Goal: Task Accomplishment & Management: Manage account settings

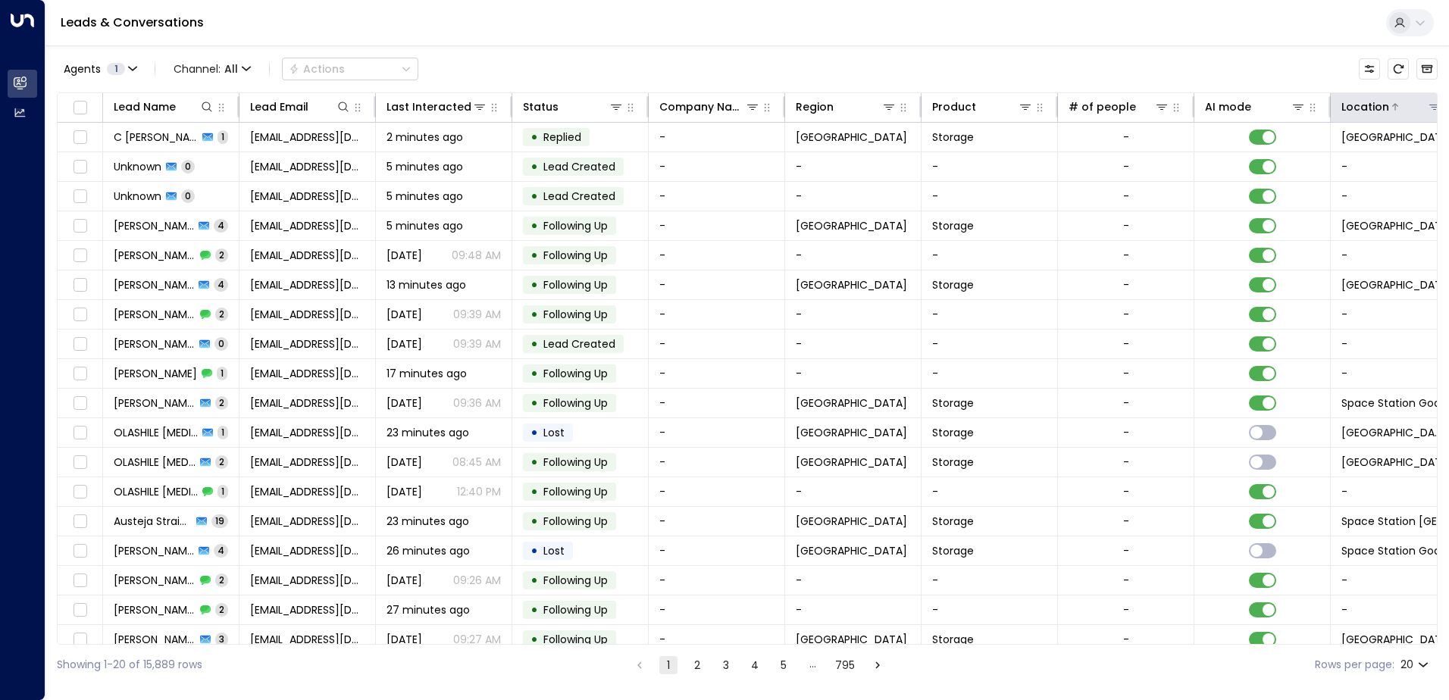
click at [1430, 111] on icon at bounding box center [1434, 107] width 12 height 12
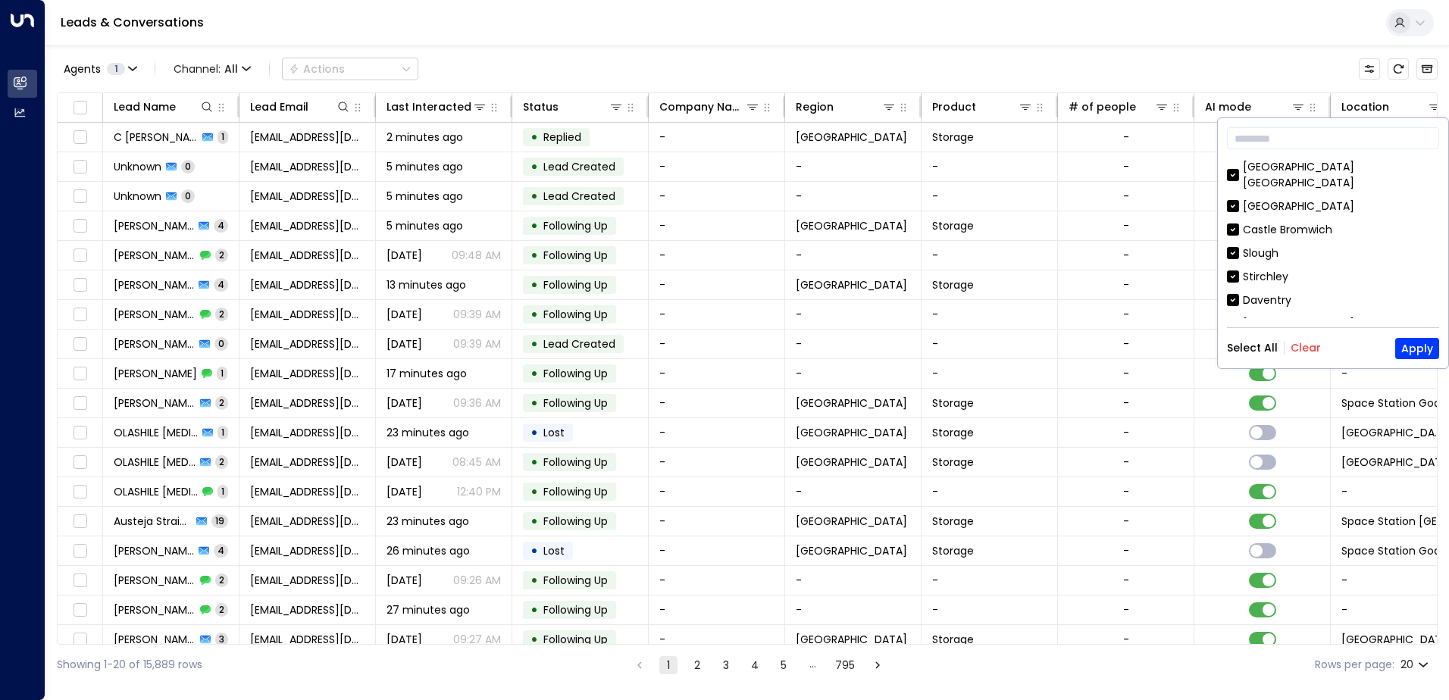
click at [1306, 348] on button "Clear" at bounding box center [1305, 348] width 30 height 12
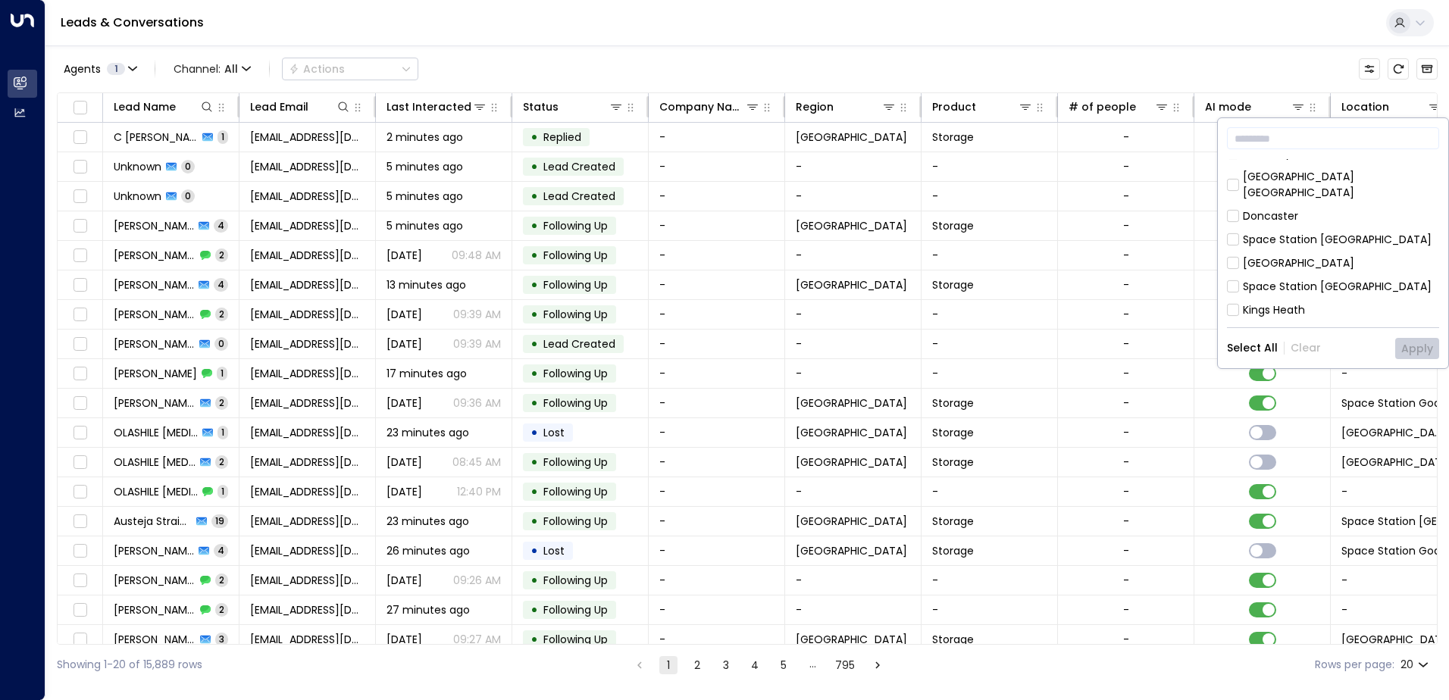
scroll to position [109, 0]
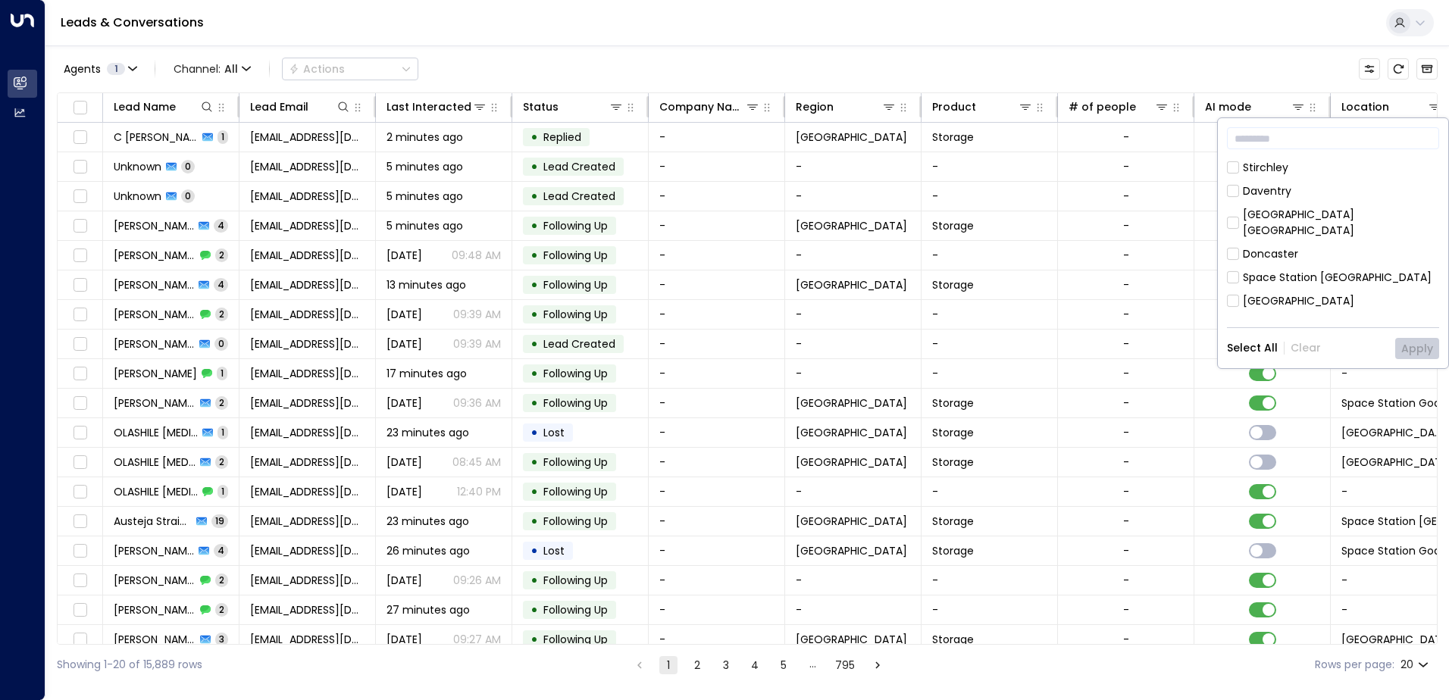
click at [1311, 293] on div "[GEOGRAPHIC_DATA]" at bounding box center [1297, 301] width 111 height 16
click at [1423, 345] on button "Apply" at bounding box center [1417, 348] width 44 height 21
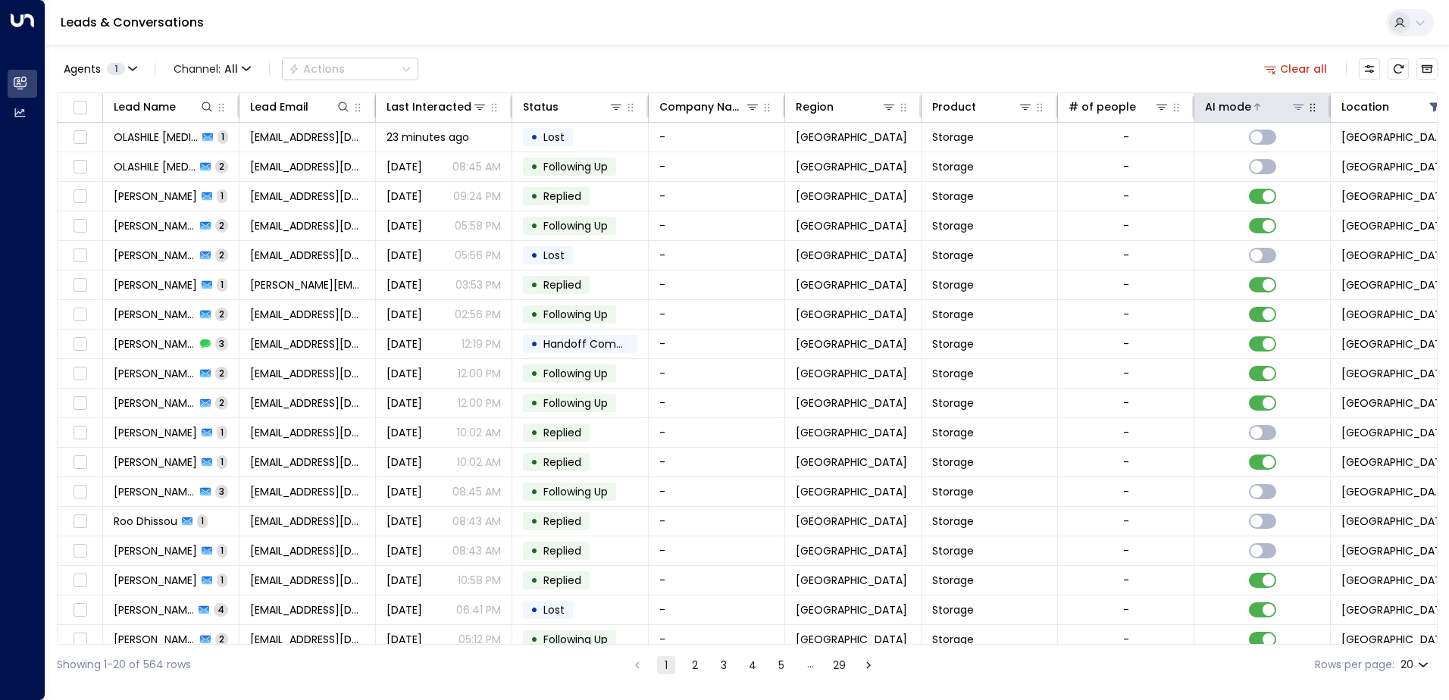
click at [1299, 105] on icon at bounding box center [1297, 107] width 11 height 5
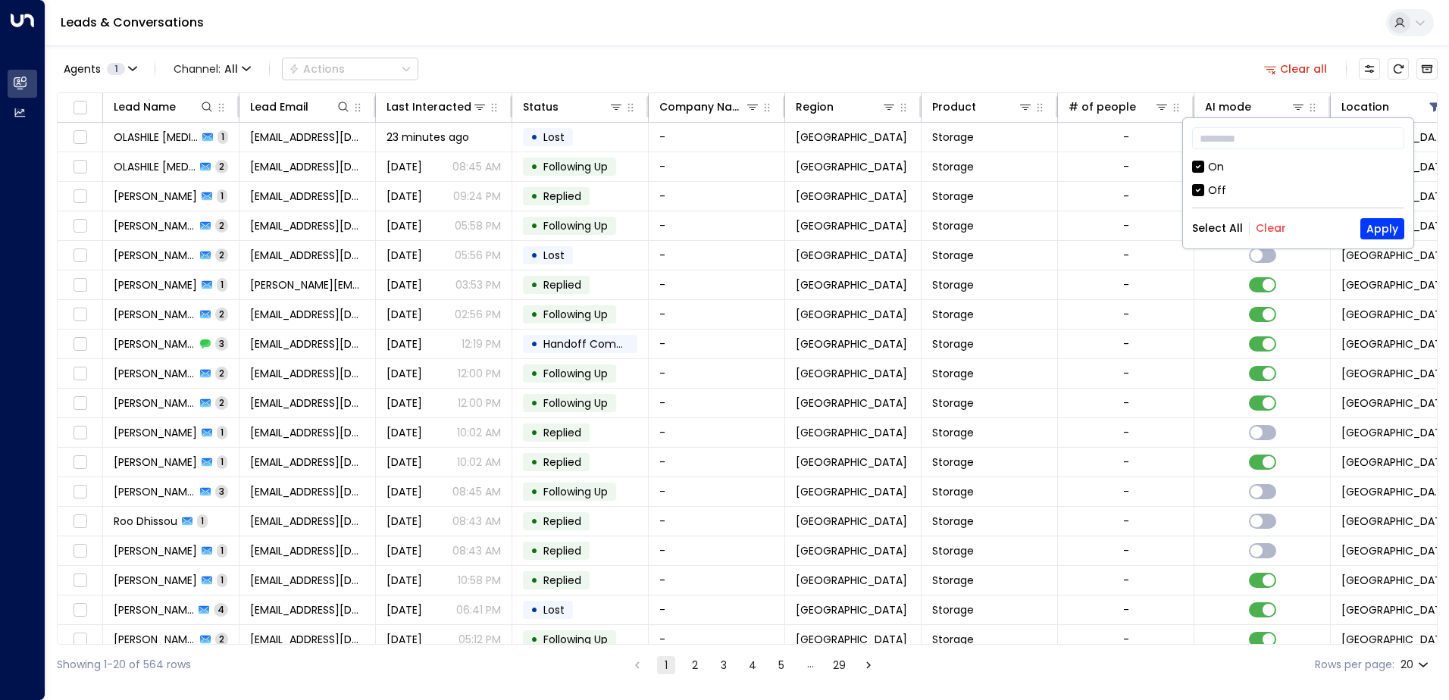
click at [1219, 195] on div "Off" at bounding box center [1217, 191] width 18 height 16
click at [1385, 230] on button "Apply" at bounding box center [1382, 228] width 44 height 21
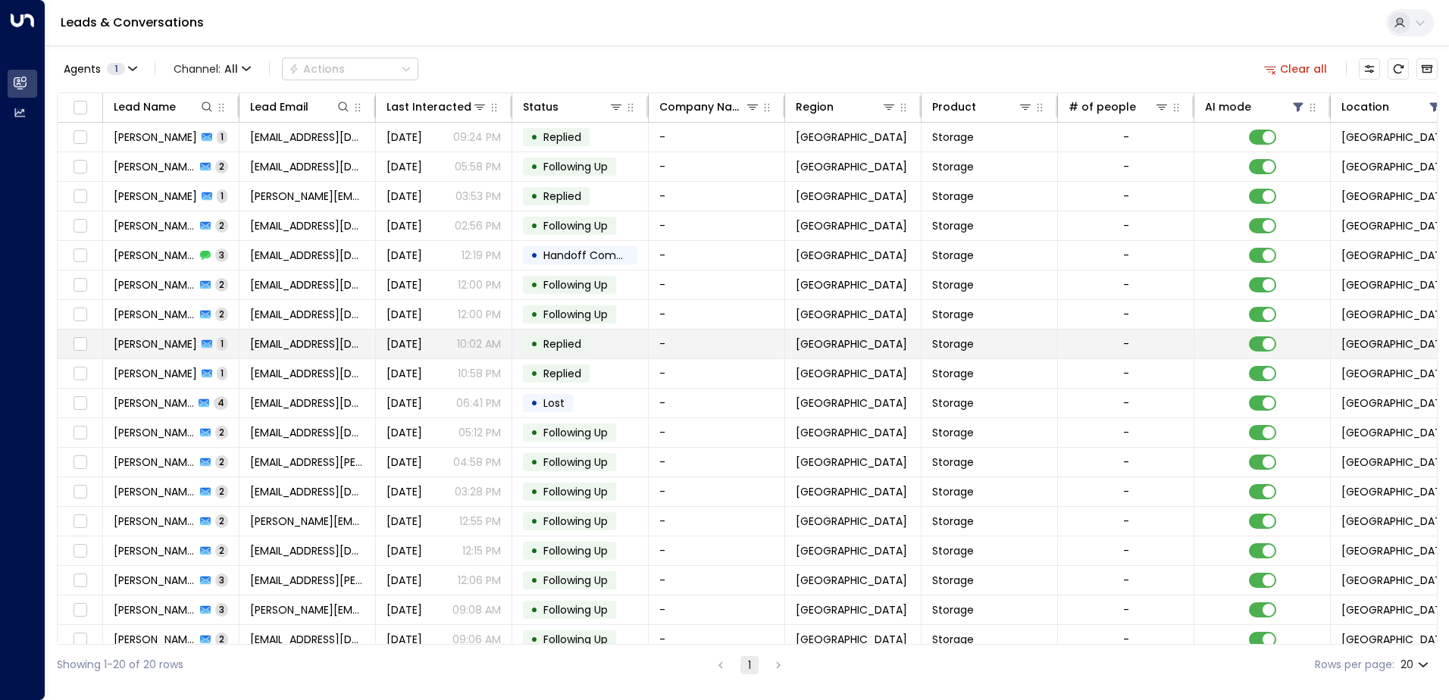
click at [556, 343] on span "Replied" at bounding box center [562, 343] width 38 height 15
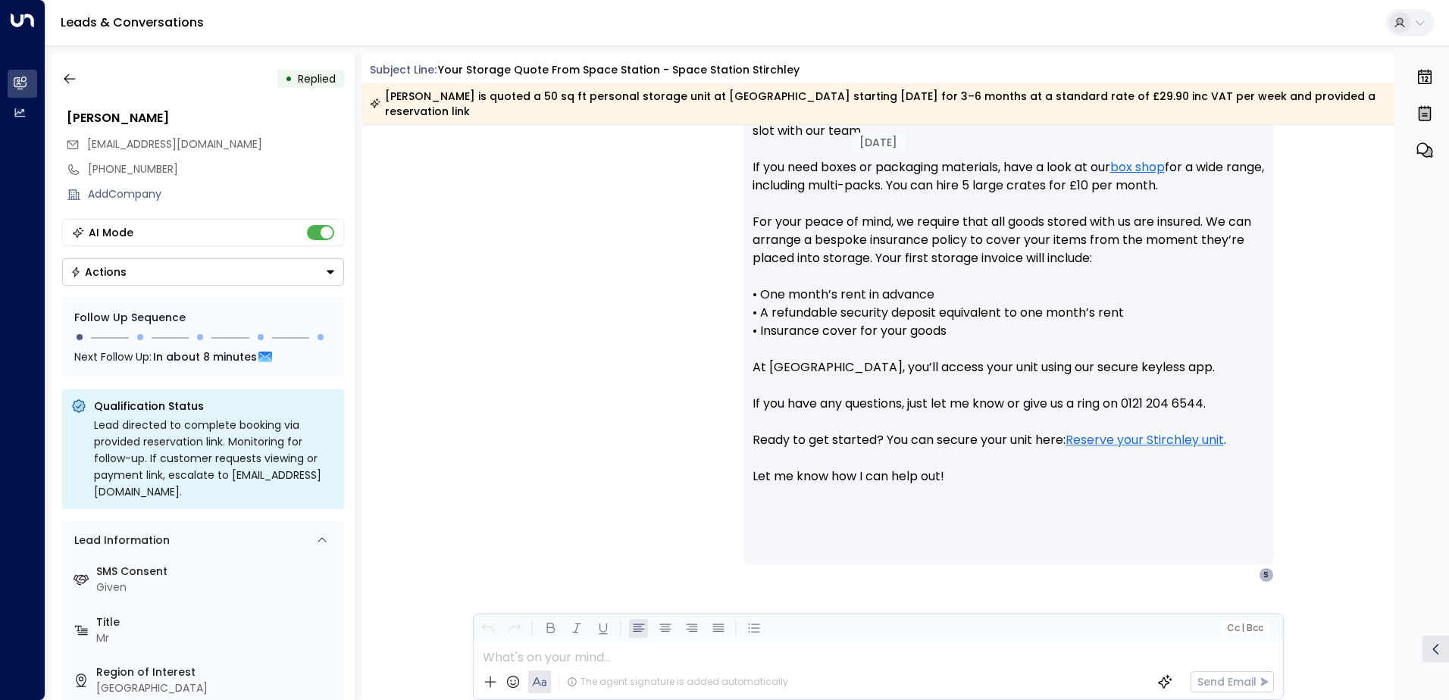
scroll to position [780, 0]
click at [73, 89] on button "button" at bounding box center [69, 78] width 27 height 27
